Goal: Navigation & Orientation: Find specific page/section

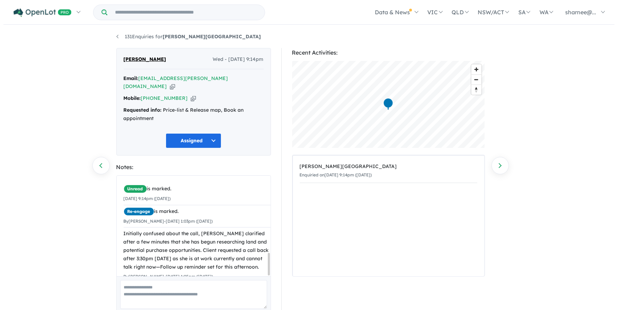
scroll to position [343, 0]
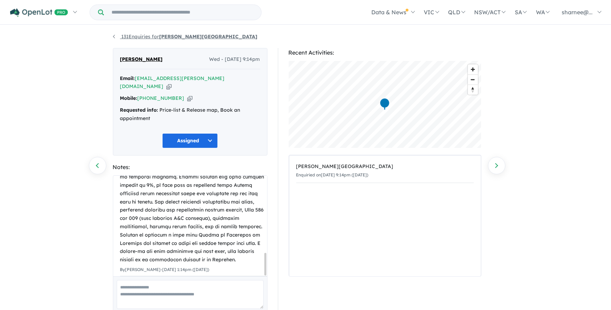
click at [129, 39] on link "131 Enquiries for Palomino - Armstrong Creek" at bounding box center [185, 36] width 145 height 6
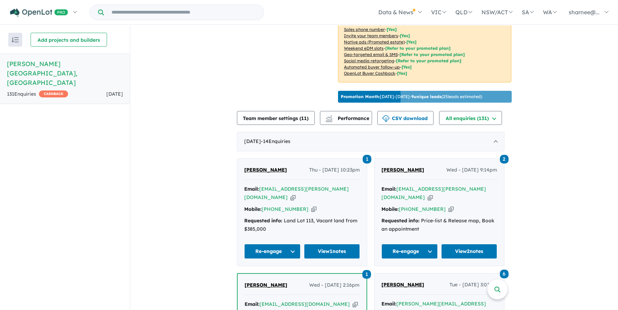
scroll to position [370, 0]
